Goal: Navigation & Orientation: Go to known website

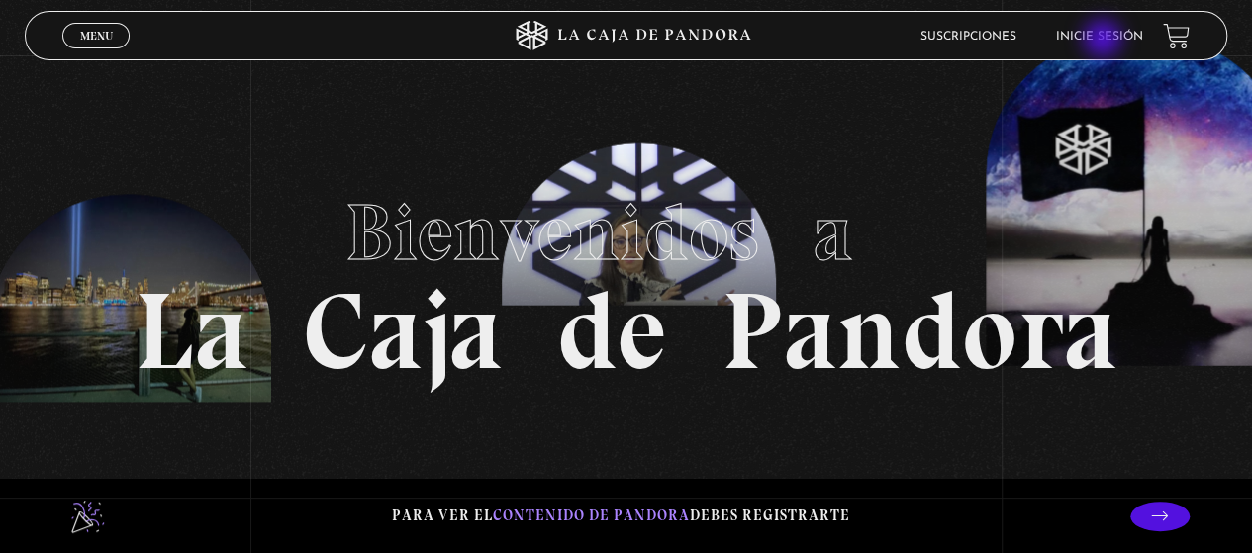
click at [1104, 41] on link "Inicie sesión" at bounding box center [1099, 37] width 87 height 12
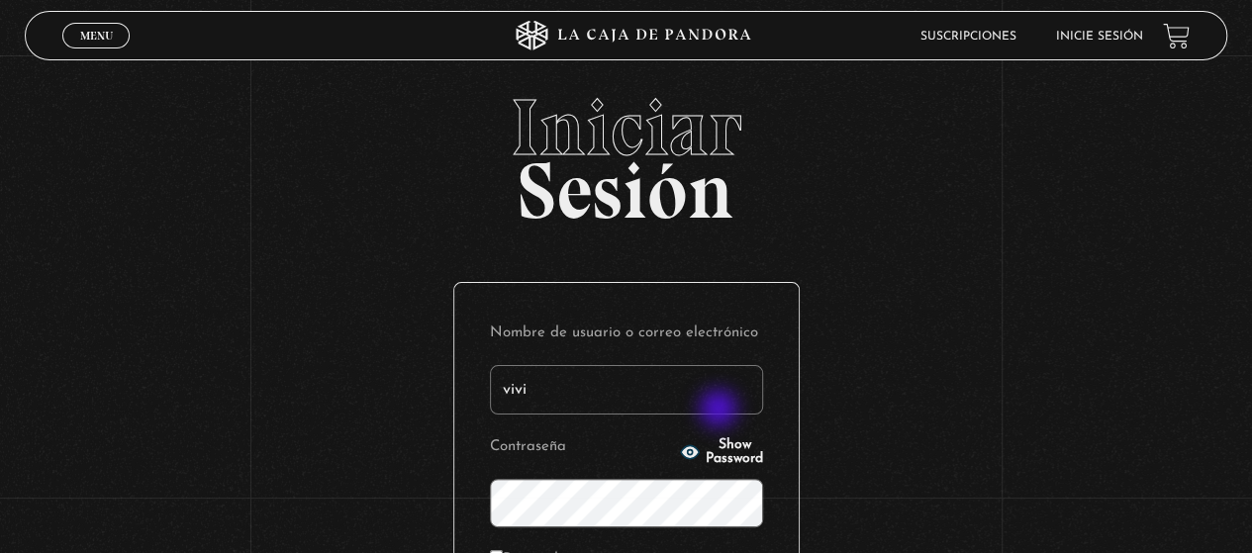
type input "[EMAIL_ADDRESS][DOMAIN_NAME]"
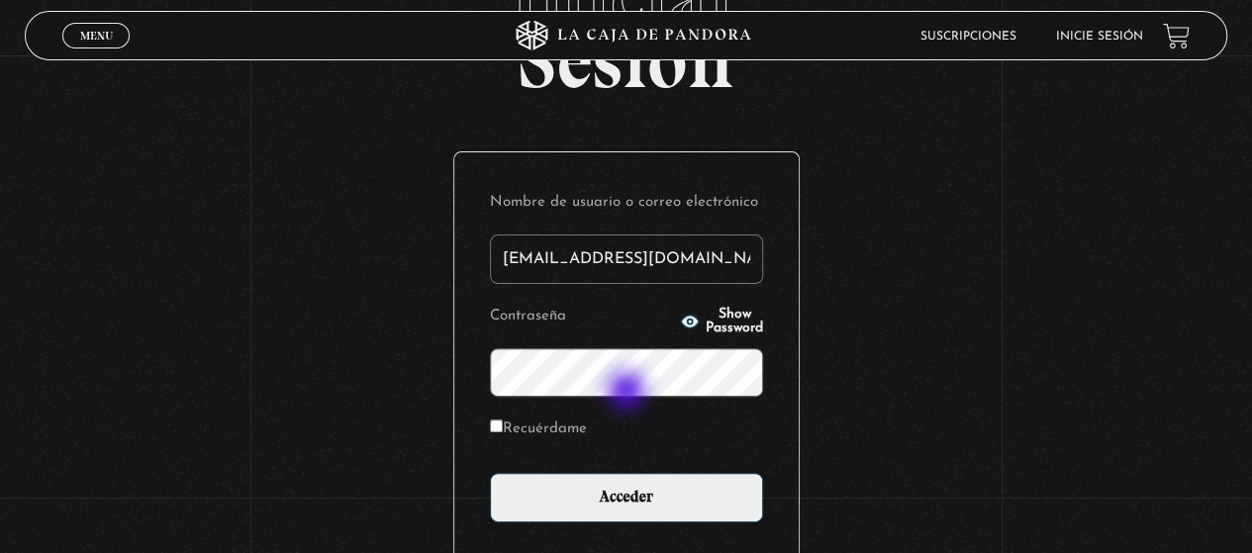
scroll to position [198, 0]
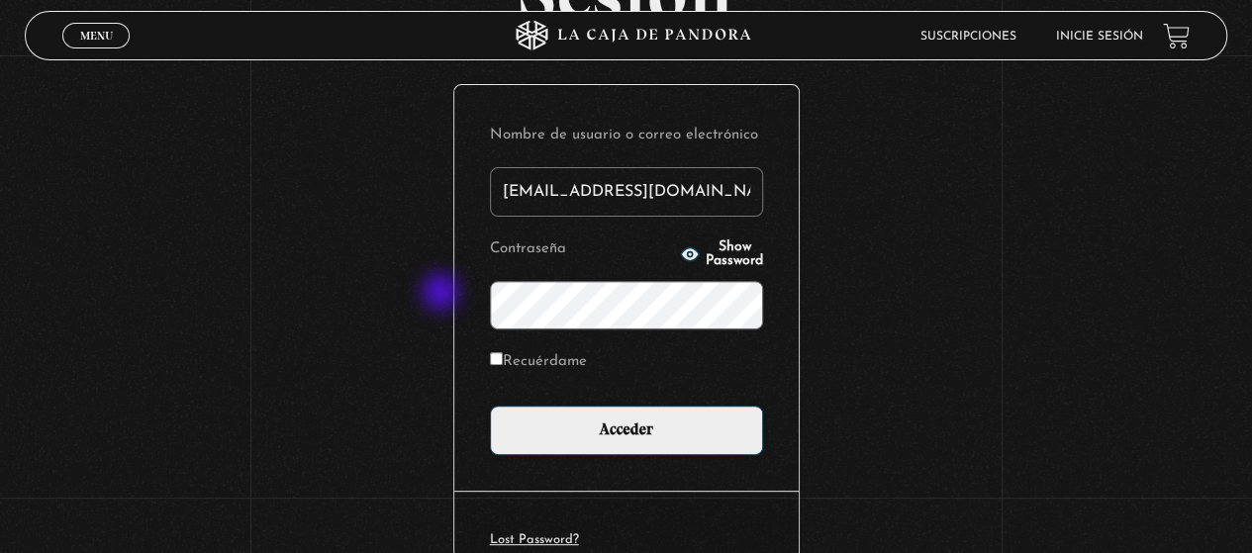
click at [440, 294] on div "Iniciar Sesión Nombre de usuario o correo electrónico [EMAIL_ADDRESS][DOMAIN_NA…" at bounding box center [626, 268] width 1252 height 757
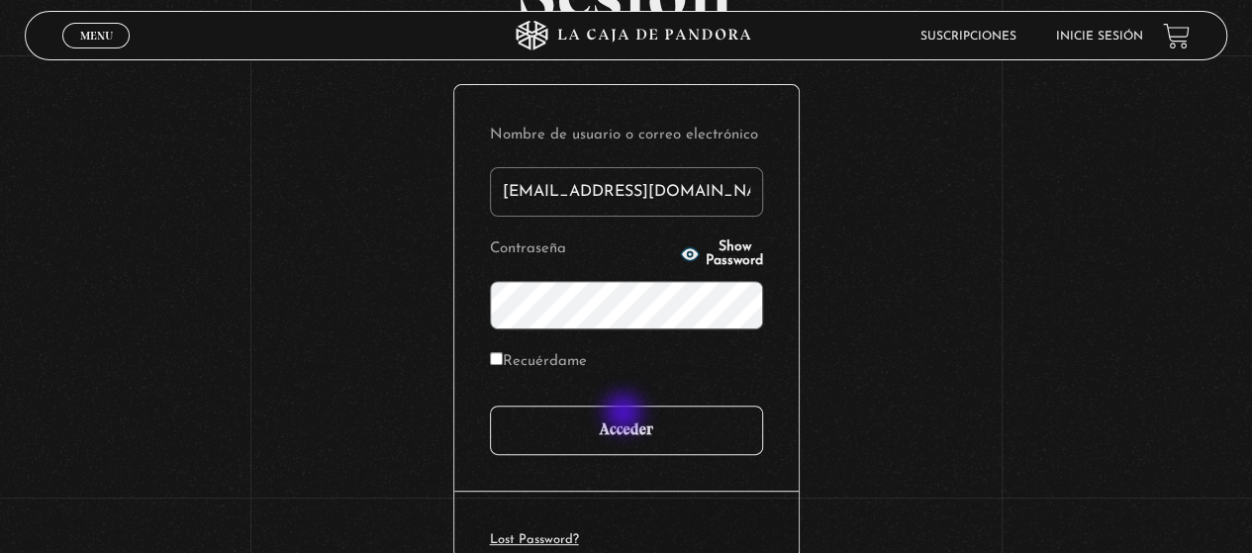
click at [625, 415] on input "Acceder" at bounding box center [626, 430] width 273 height 49
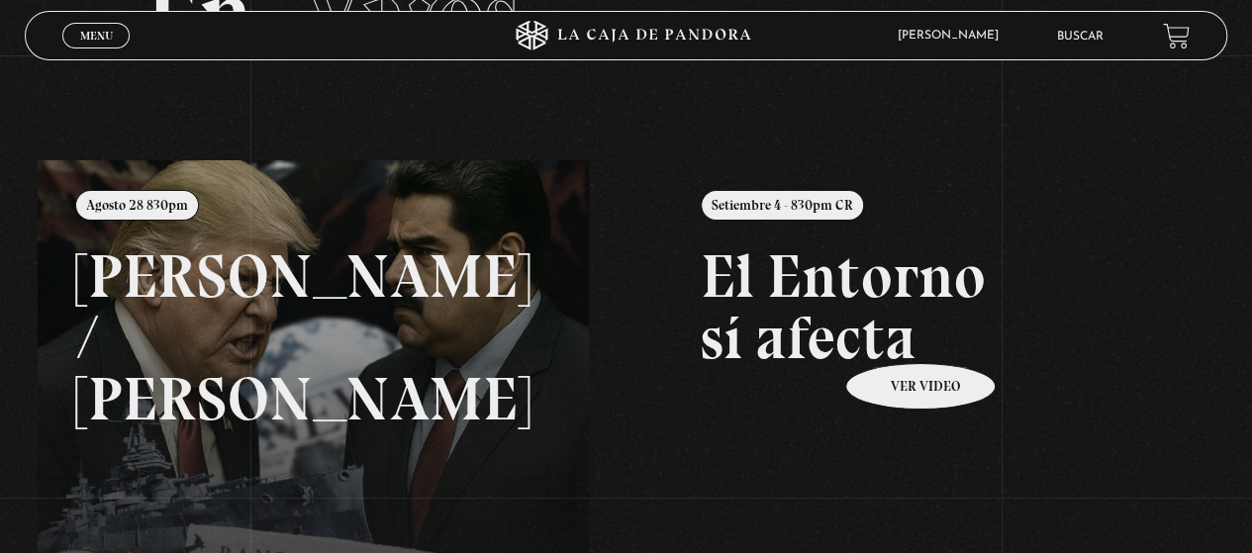
scroll to position [168, 0]
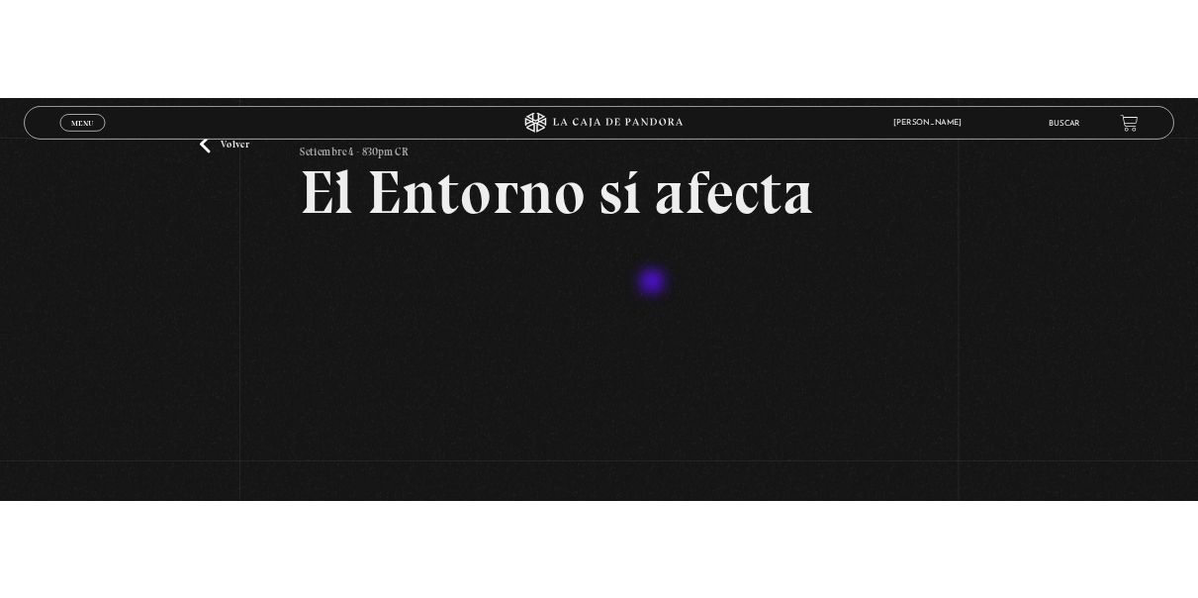
scroll to position [198, 0]
